Goal: Task Accomplishment & Management: Use online tool/utility

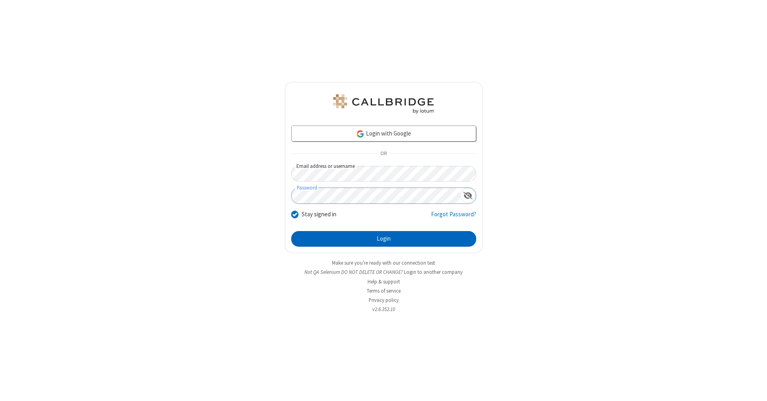
click at [383, 239] on button "Login" at bounding box center [383, 239] width 185 height 16
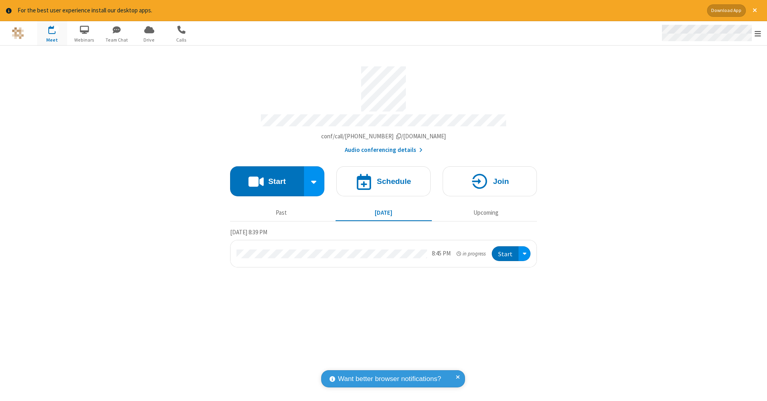
click at [758, 34] on span "Open menu" at bounding box center [757, 34] width 6 height 8
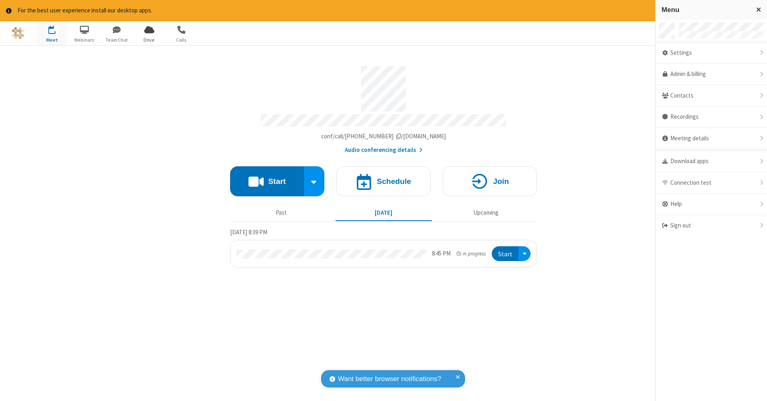
click at [149, 40] on span "Drive" at bounding box center [149, 39] width 30 height 7
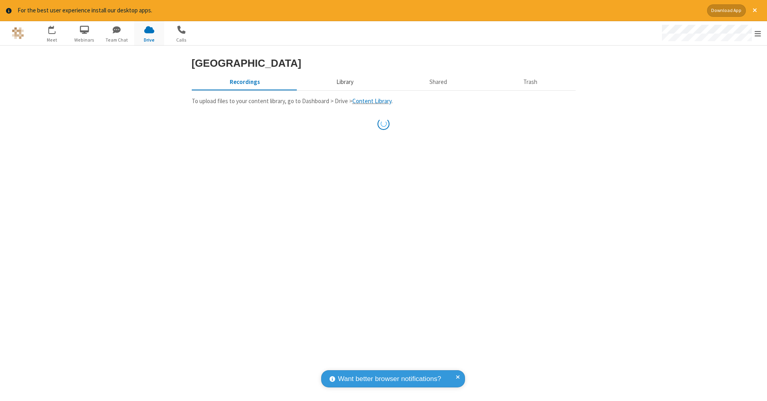
click at [341, 90] on button "Library" at bounding box center [344, 82] width 93 height 15
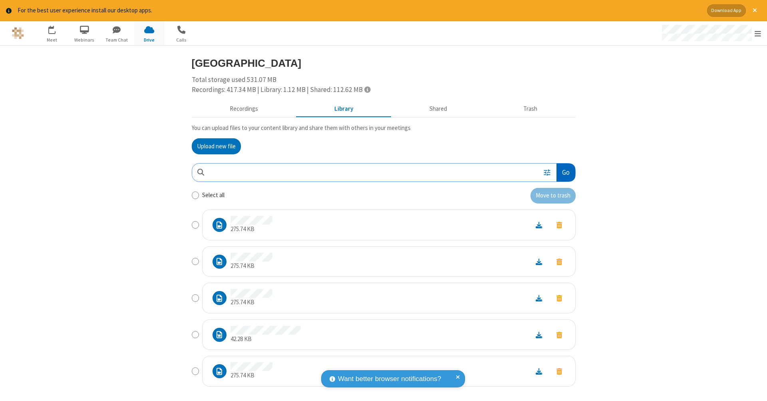
click at [562, 171] on button "Go" at bounding box center [565, 172] width 18 height 18
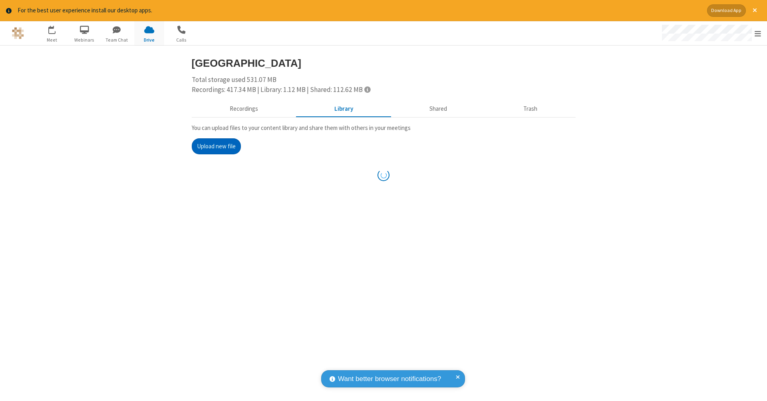
click at [213, 145] on button "Upload new file" at bounding box center [216, 146] width 49 height 16
